Goal: Information Seeking & Learning: Learn about a topic

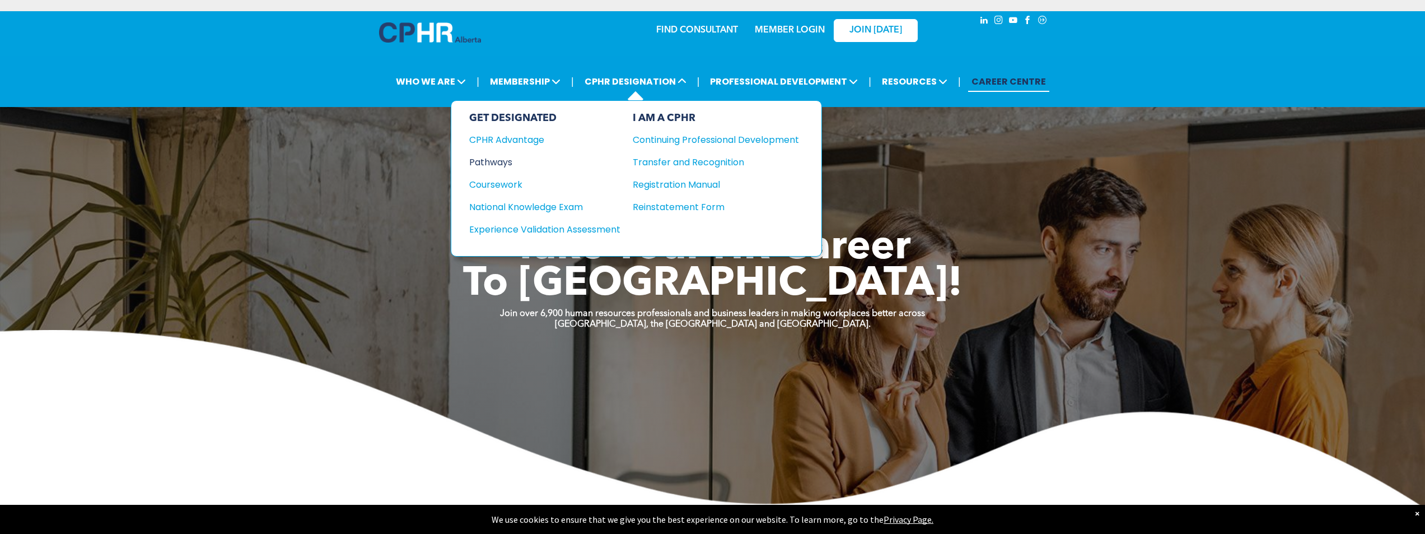
click at [507, 161] on div "Pathways" at bounding box center [537, 162] width 136 height 14
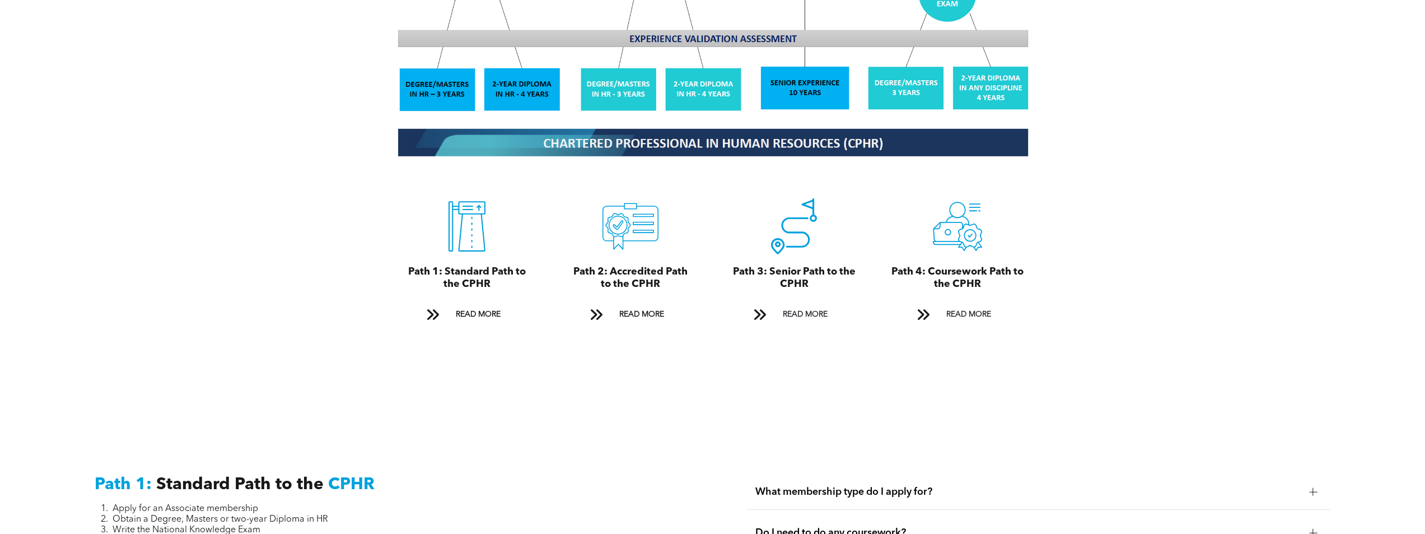
scroll to position [1288, 0]
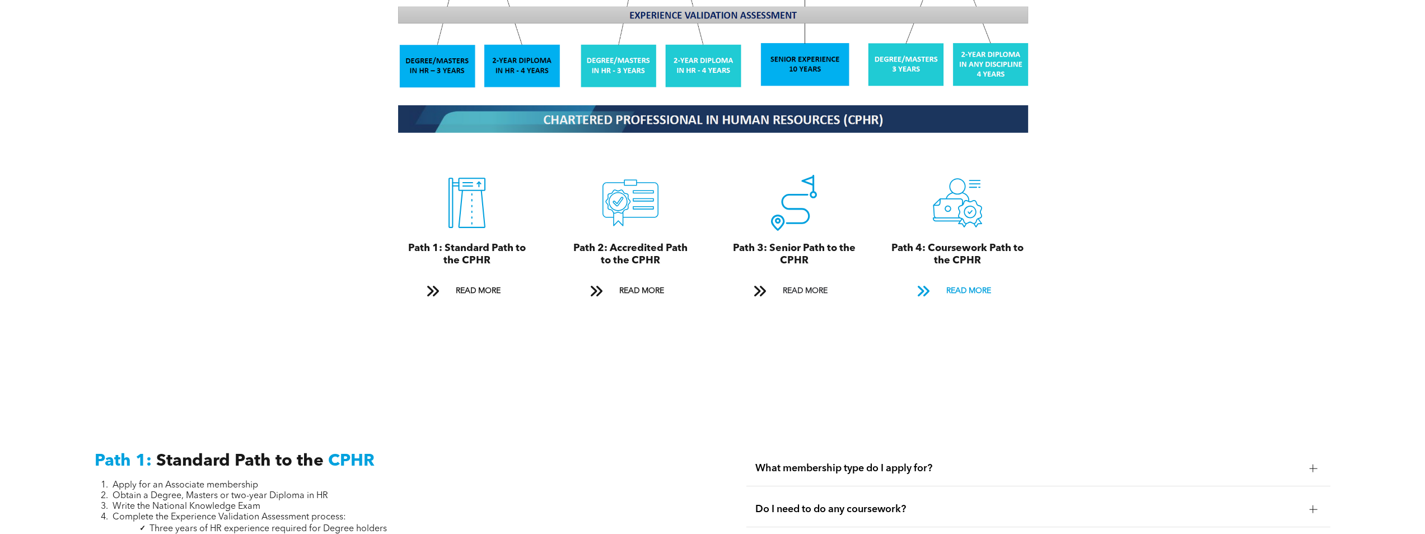
click at [942, 281] on span "READ MORE" at bounding box center [968, 291] width 53 height 21
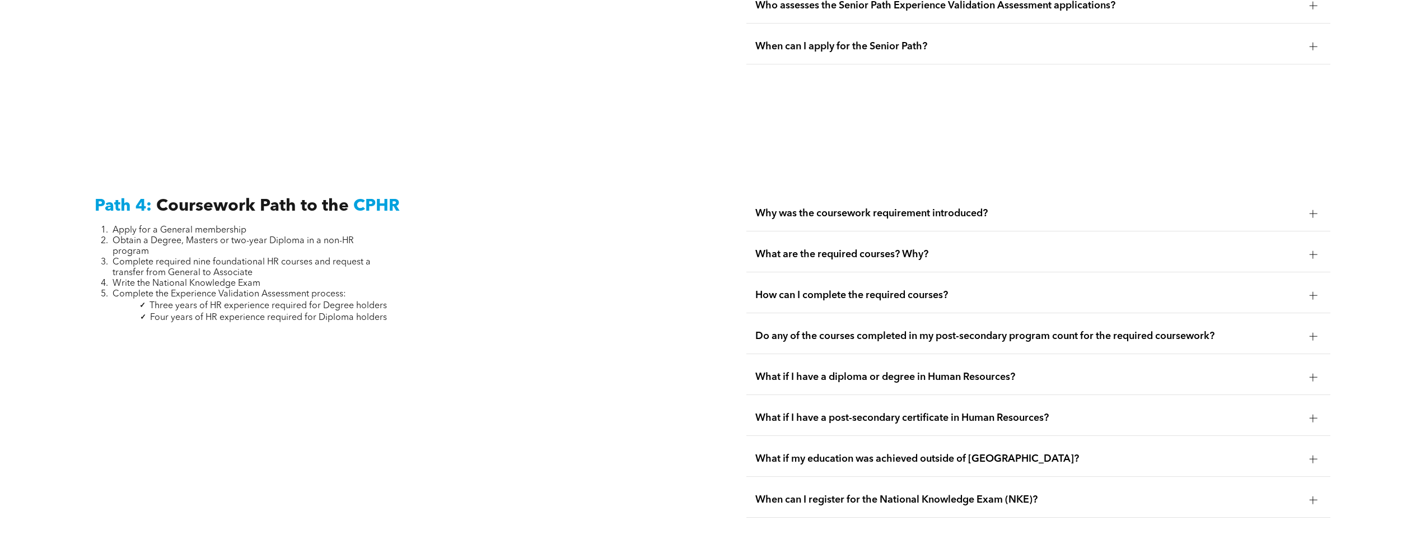
scroll to position [3335, 0]
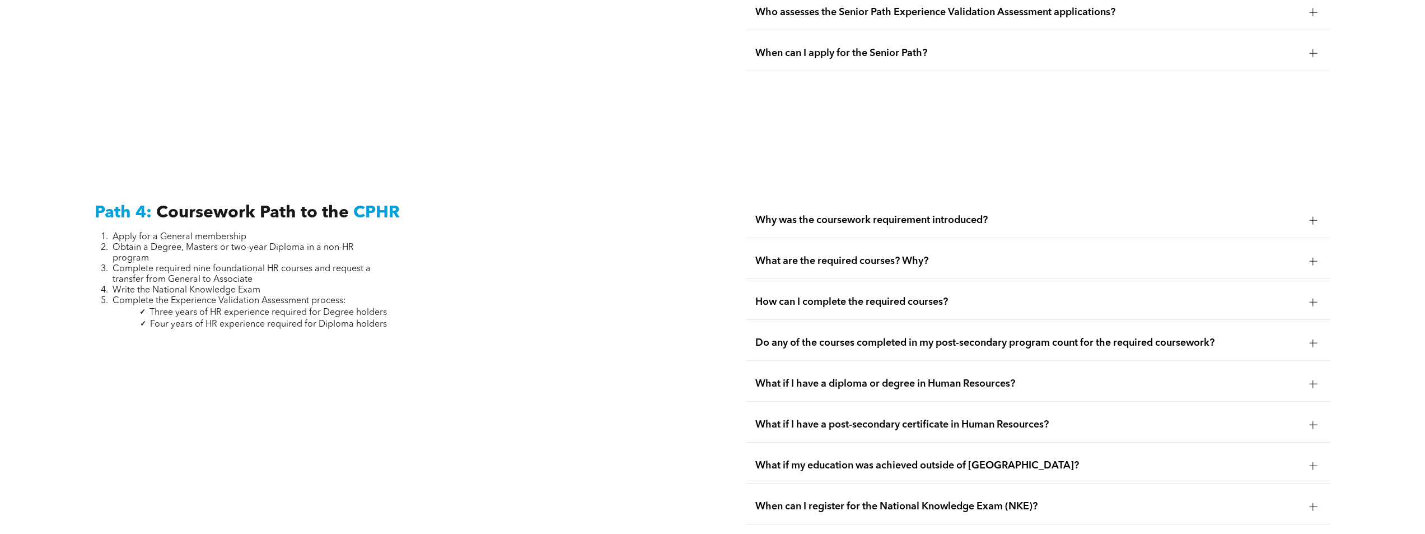
click at [978, 214] on span "Why was the coursework requirement introduced?" at bounding box center [1027, 220] width 545 height 12
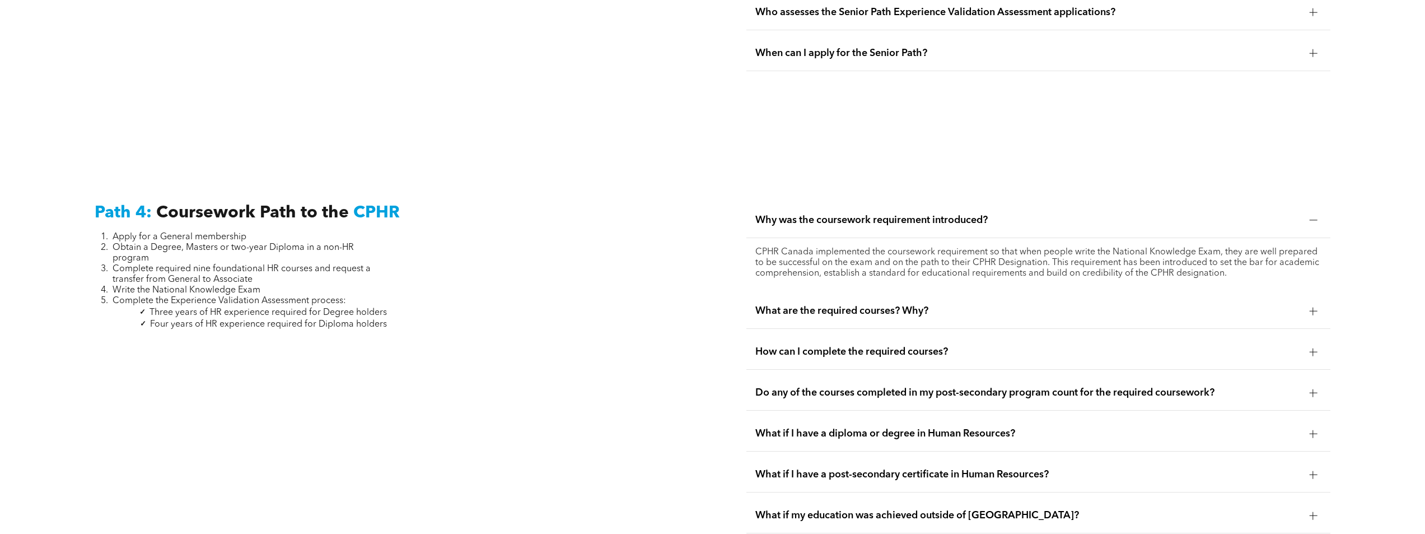
click at [978, 214] on span "Why was the coursework requirement introduced?" at bounding box center [1027, 220] width 545 height 12
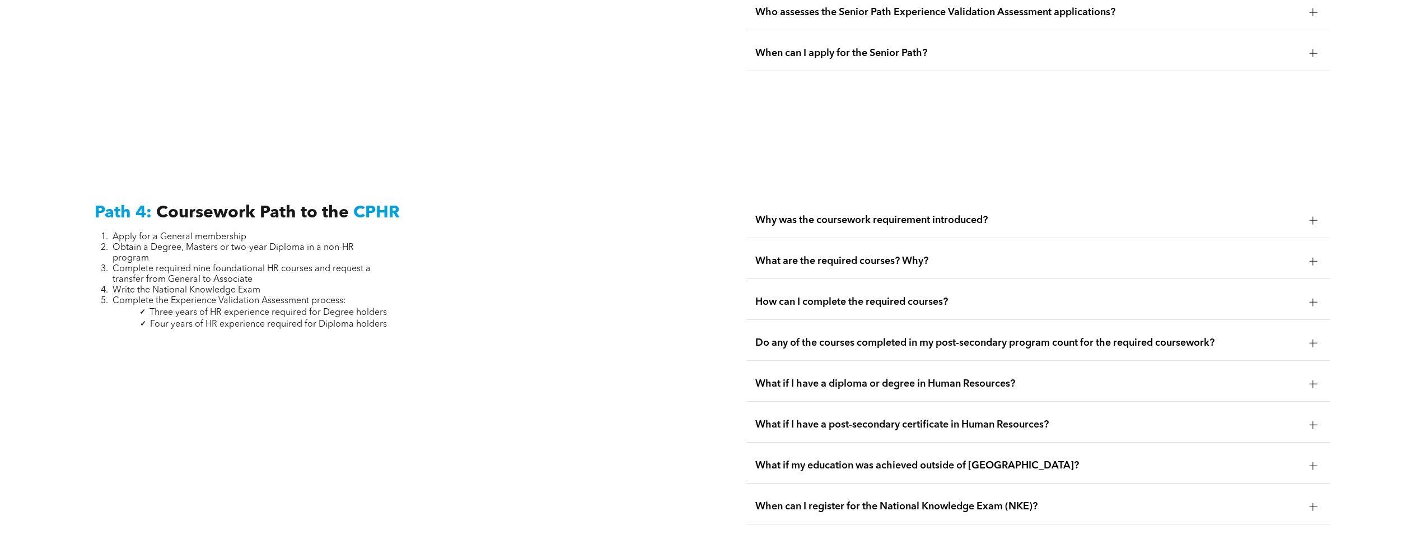
click at [990, 255] on span "What are the required courses? Why?" at bounding box center [1027, 261] width 545 height 12
